Goal: Find specific page/section: Find specific page/section

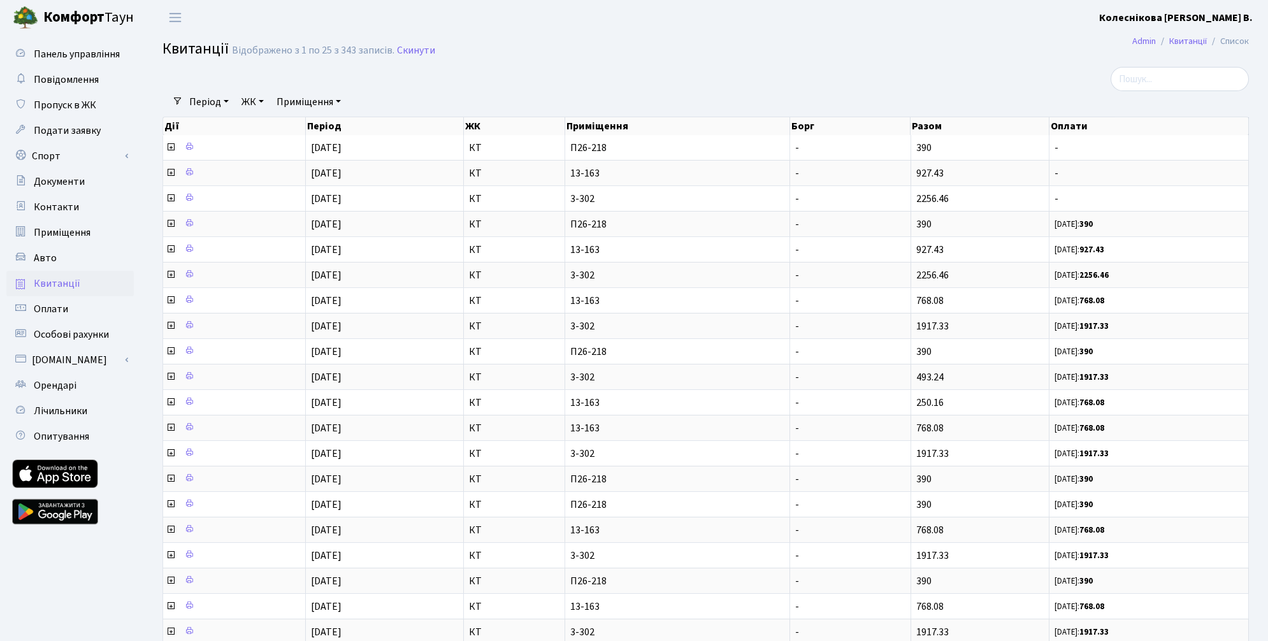
select select "25"
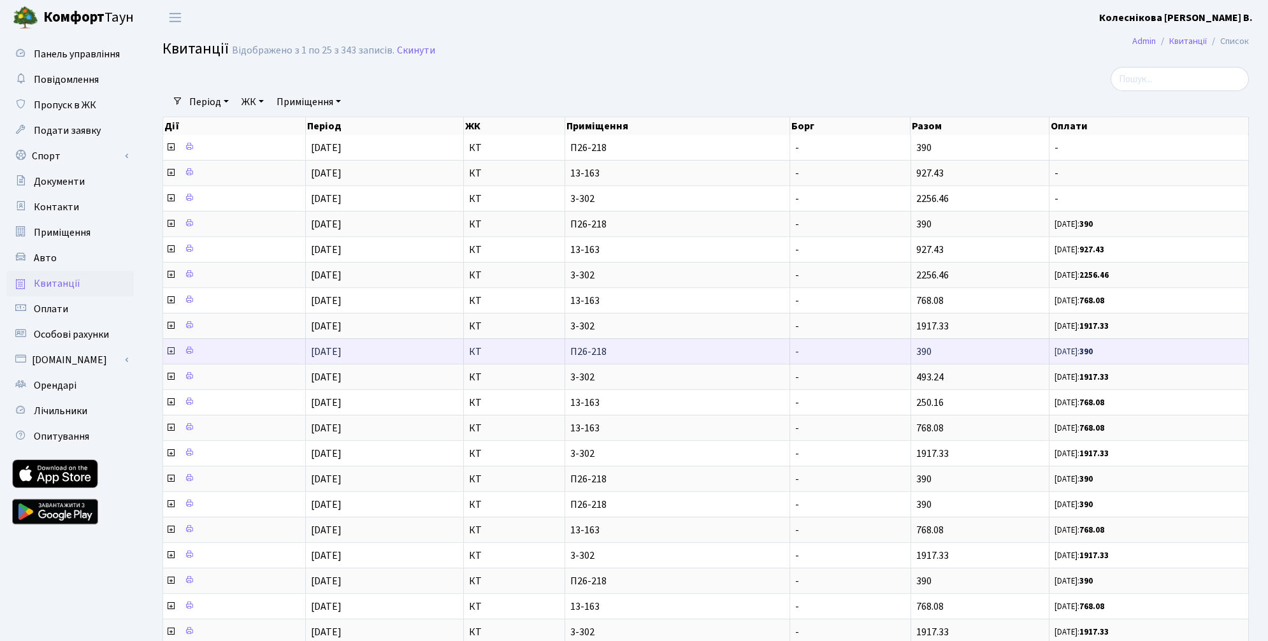
scroll to position [3, 0]
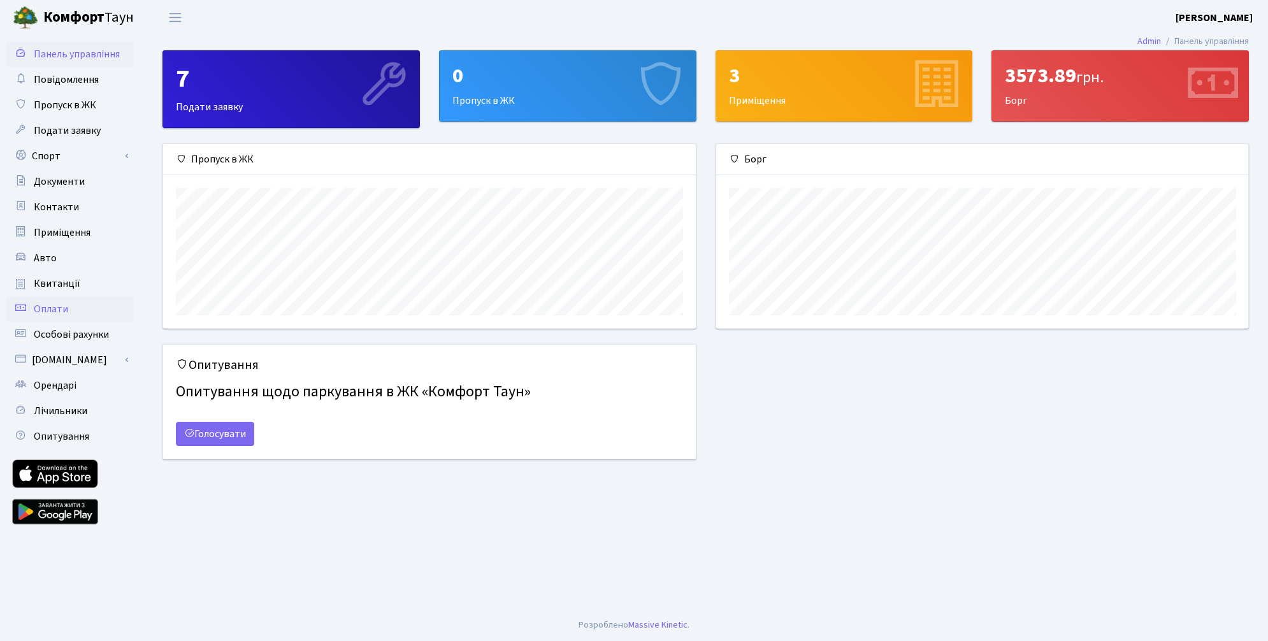
scroll to position [184, 532]
click at [58, 283] on span "Квитанції" at bounding box center [57, 283] width 47 height 14
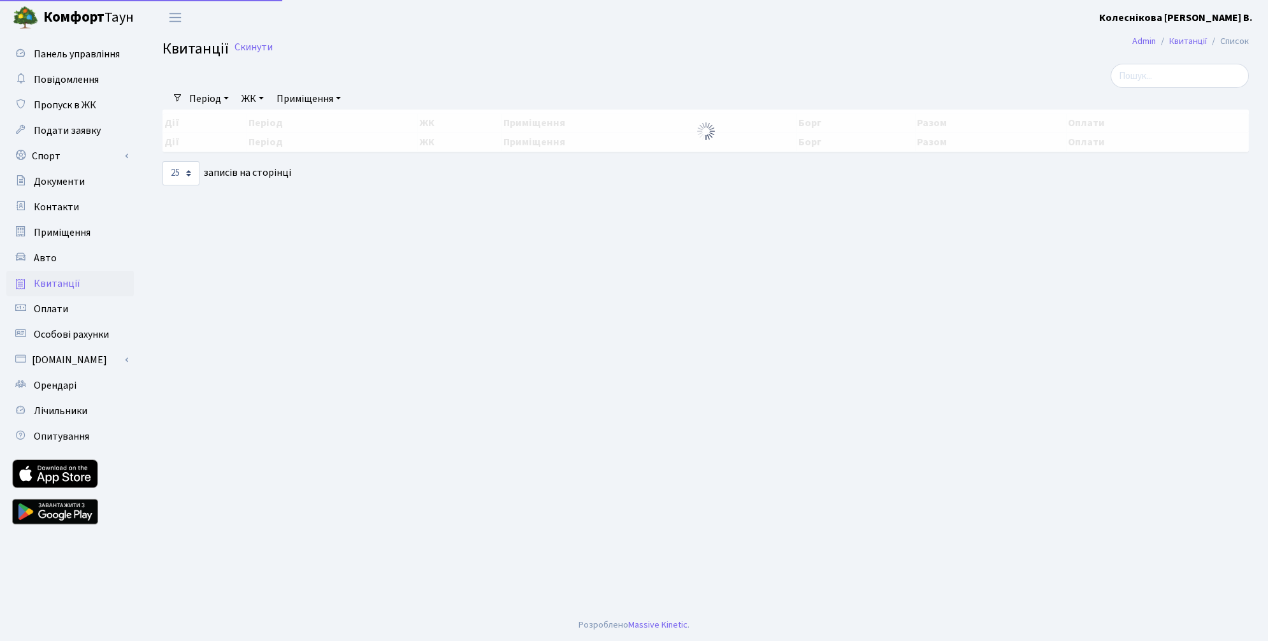
select select "25"
